Goal: Check status: Check status

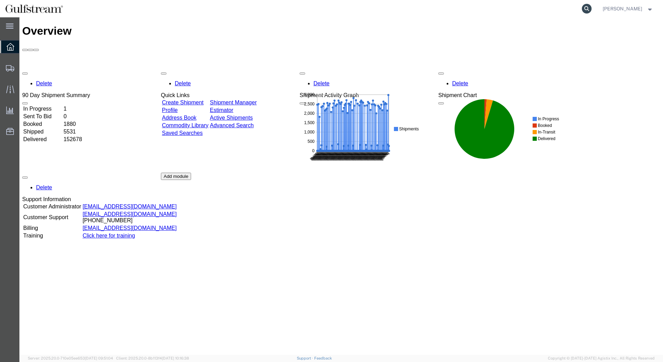
click at [590, 8] on icon at bounding box center [587, 9] width 10 height 10
click at [459, 7] on input "search" at bounding box center [476, 8] width 211 height 17
click at [413, 8] on input "search" at bounding box center [476, 8] width 211 height 17
type input "436856099252"
click at [591, 10] on icon at bounding box center [587, 9] width 10 height 10
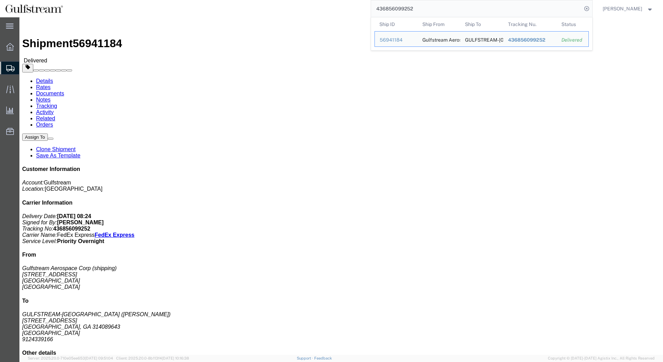
click div "1 Your Packaging Total weight: 11.00 LBS Tracking: 436856099252 Dimensions: L 2…"
